Goal: Check status: Check status

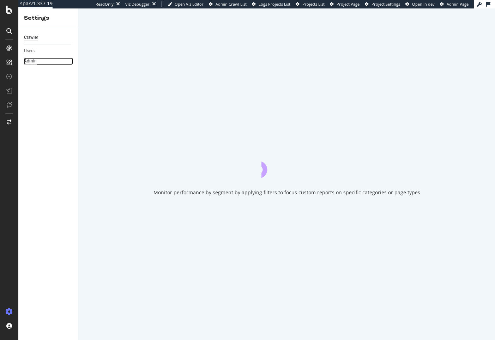
click at [29, 62] on div "Admin" at bounding box center [30, 61] width 13 height 7
click at [8, 12] on icon at bounding box center [9, 10] width 6 height 8
